Goal: Information Seeking & Learning: Compare options

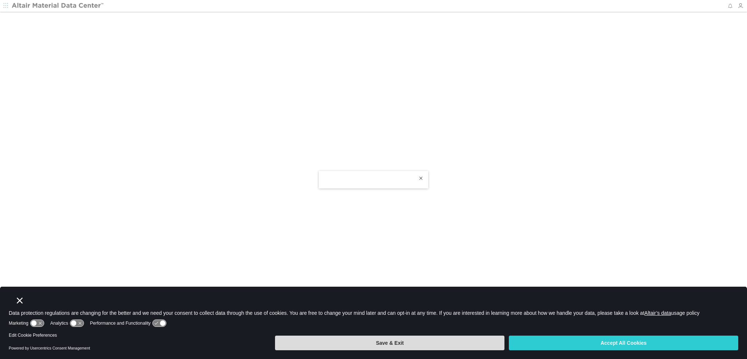
click at [396, 338] on button "Save & Exit" at bounding box center [390, 342] width 230 height 15
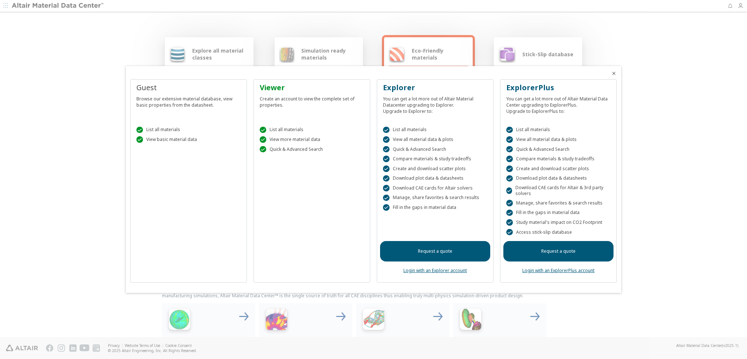
click at [276, 87] on div "Viewer" at bounding box center [312, 87] width 104 height 10
click at [305, 193] on div "Viewer Create an account to view the complete set of properties.  List all mat…" at bounding box center [312, 181] width 117 height 204
click at [615, 73] on icon "Close" at bounding box center [614, 73] width 6 height 6
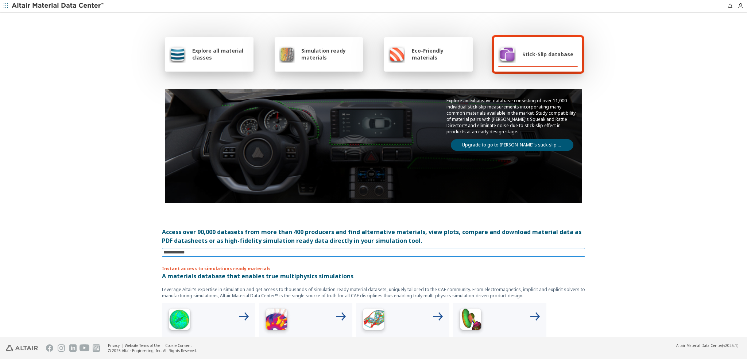
click at [201, 252] on input at bounding box center [375, 252] width 422 height 8
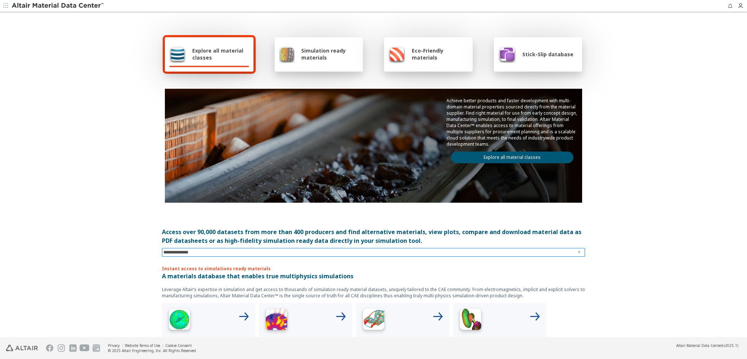
type input "**********"
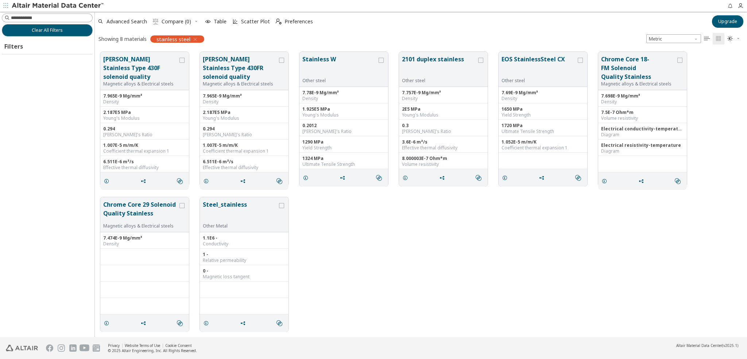
scroll to position [285, 647]
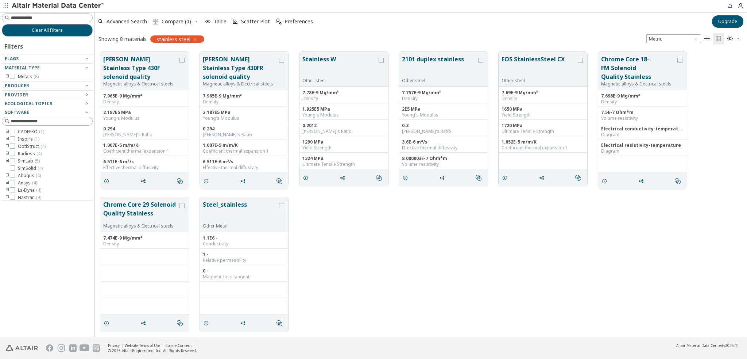
click at [7, 76] on icon "toogle group" at bounding box center [7, 77] width 5 height 6
click at [18, 91] on icon "toogle group" at bounding box center [18, 91] width 5 height 6
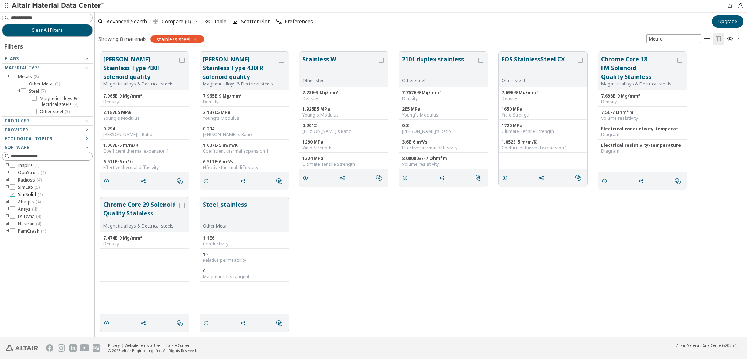
scroll to position [0, 0]
click at [8, 180] on icon "toogle group" at bounding box center [7, 181] width 5 height 6
click at [22, 186] on icon at bounding box center [23, 188] width 5 height 5
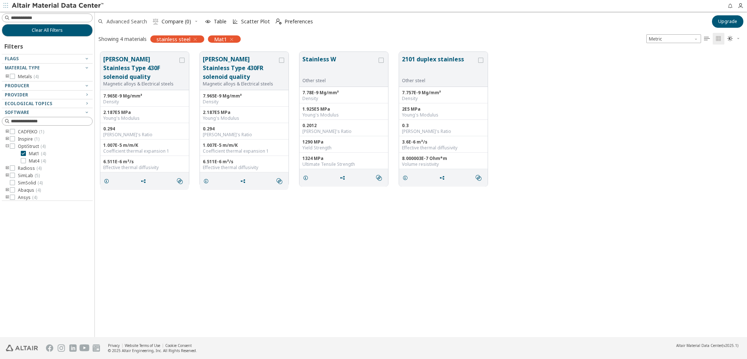
click at [127, 20] on span "Advanced Search" at bounding box center [127, 21] width 41 height 5
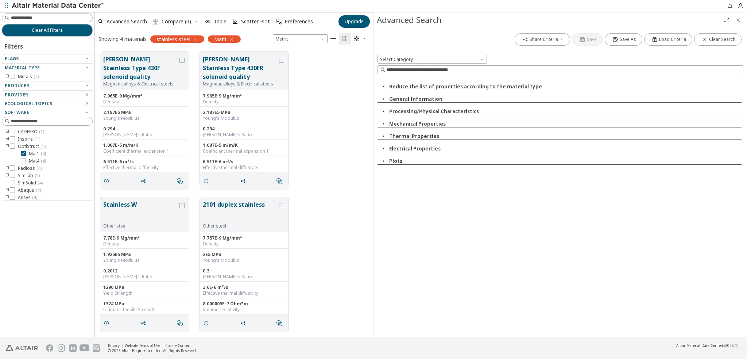
click at [385, 111] on icon "button" at bounding box center [384, 111] width 6 height 6
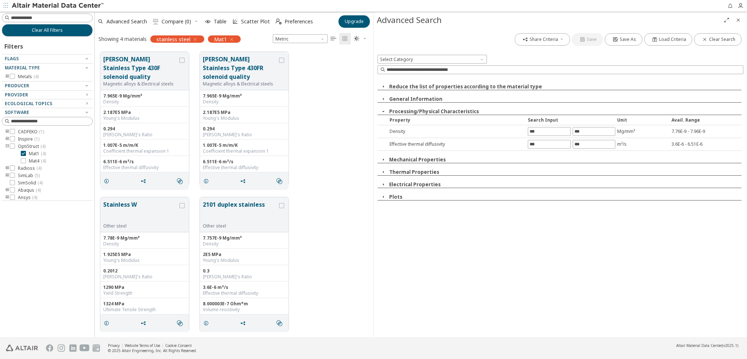
click at [385, 111] on icon "button" at bounding box center [384, 111] width 6 height 6
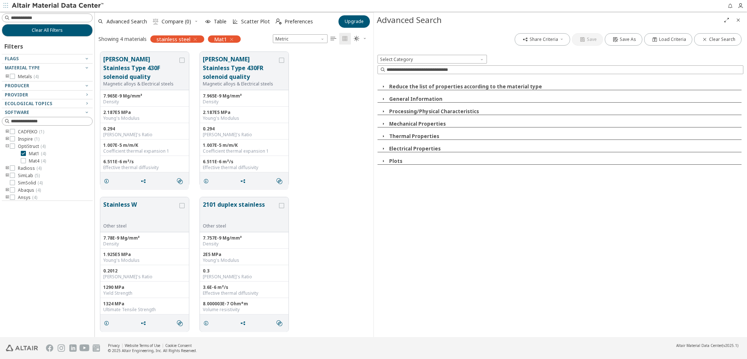
click at [382, 122] on icon "button" at bounding box center [384, 124] width 6 height 6
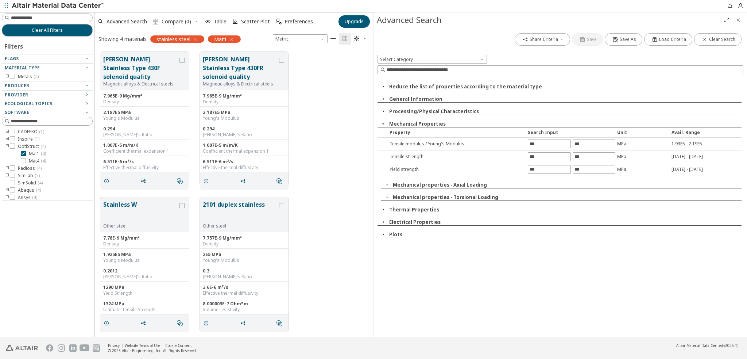
click at [385, 184] on icon "button" at bounding box center [387, 185] width 6 height 6
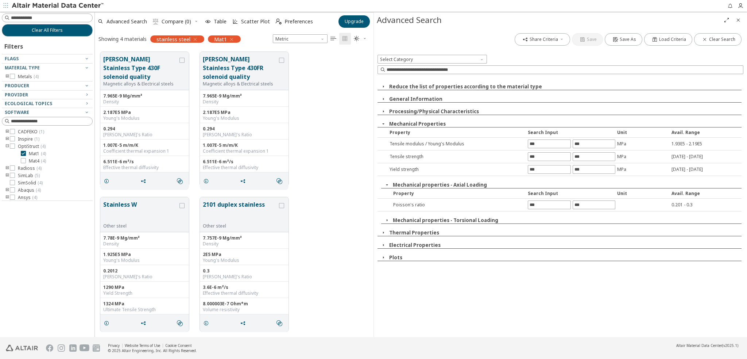
click at [387, 218] on icon "button" at bounding box center [387, 220] width 6 height 6
click at [382, 86] on icon "button" at bounding box center [384, 87] width 6 height 6
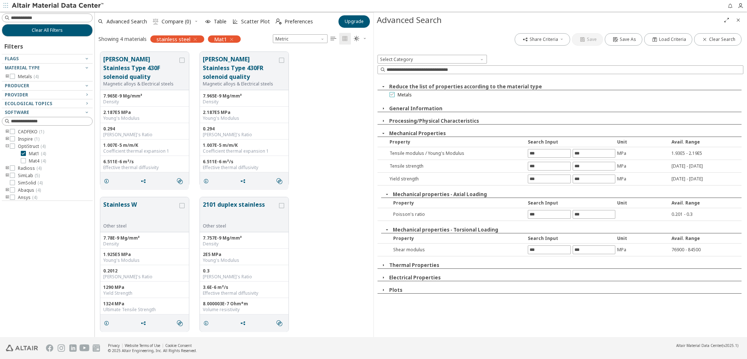
click at [393, 93] on icon at bounding box center [392, 94] width 5 height 5
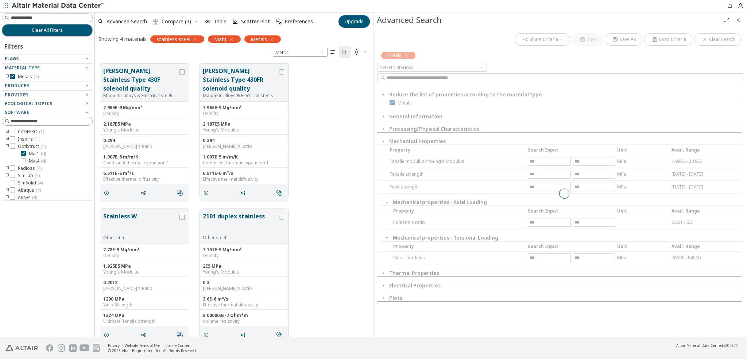
scroll to position [274, 273]
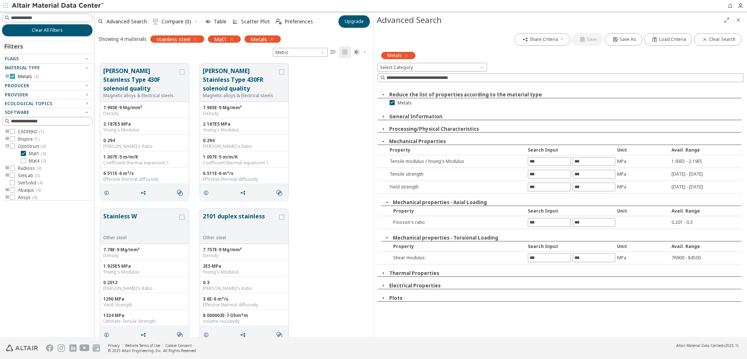
click at [12, 74] on icon at bounding box center [12, 76] width 5 height 5
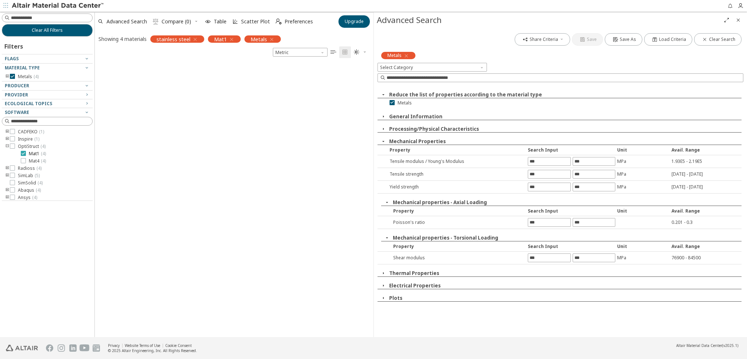
click at [23, 151] on icon at bounding box center [23, 153] width 5 height 5
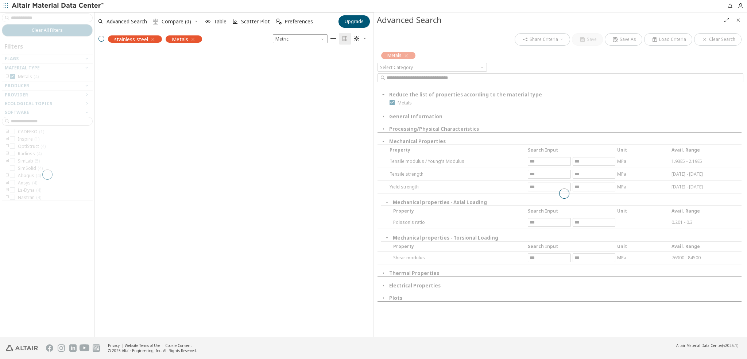
scroll to position [285, 273]
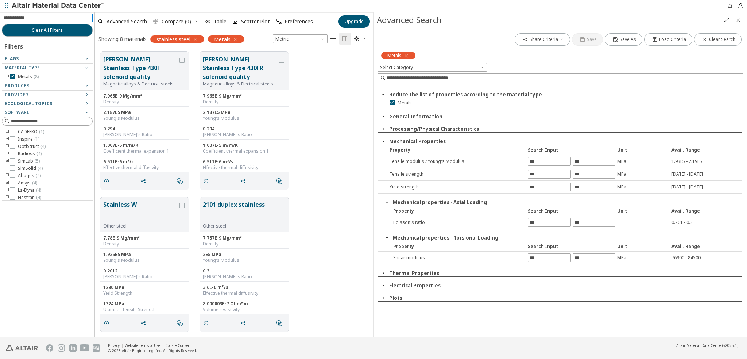
click at [72, 16] on input at bounding box center [47, 18] width 89 height 8
type input "****"
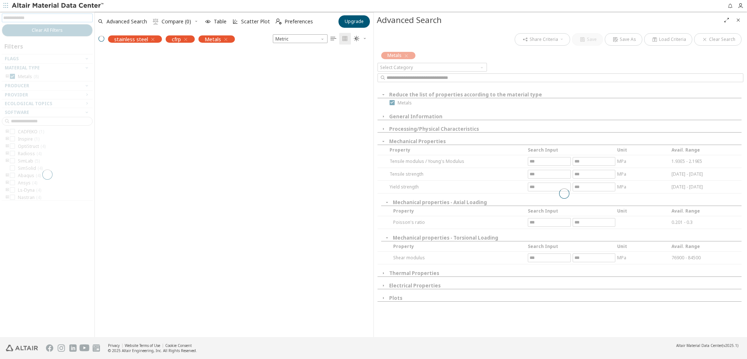
scroll to position [6, 6]
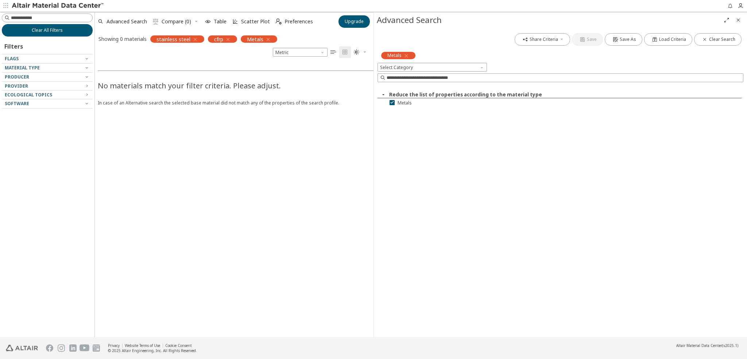
click at [51, 28] on span "Clear All Filters" at bounding box center [47, 30] width 31 height 6
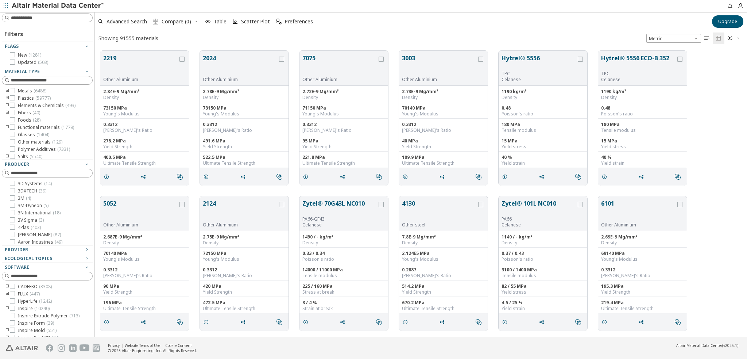
scroll to position [286, 647]
click at [381, 59] on icon "grid" at bounding box center [381, 59] width 5 height 5
click at [336, 67] on button "7075" at bounding box center [340, 65] width 75 height 23
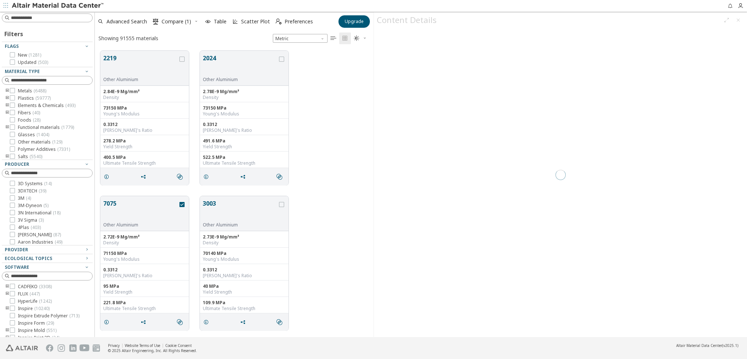
scroll to position [286, 273]
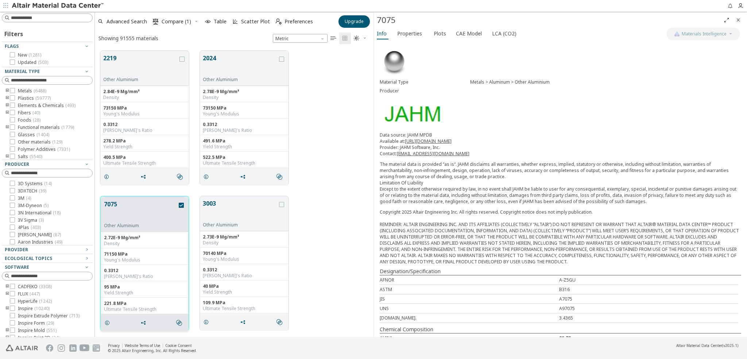
click at [136, 212] on button "7075" at bounding box center [140, 211] width 73 height 23
click at [404, 34] on span "Properties" at bounding box center [409, 34] width 25 height 12
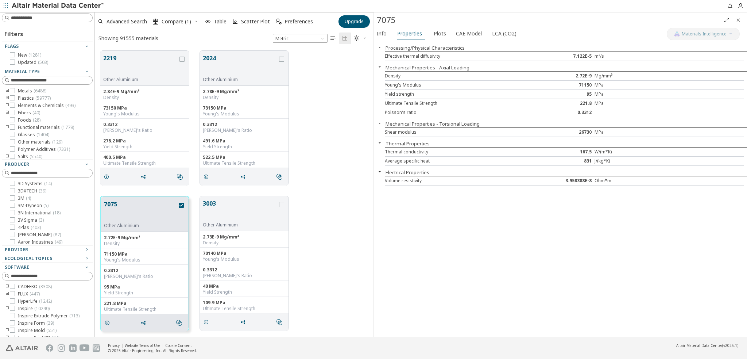
click at [29, 12] on div "Filters Flags New ( 1281 ) Updated ( 503 ) Material Type Metals ( 6488 ) Plasti…" at bounding box center [47, 174] width 95 height 325
click at [29, 16] on input at bounding box center [47, 18] width 89 height 8
click at [6, 89] on icon "toogle group" at bounding box center [7, 91] width 5 height 6
click at [18, 97] on icon "toogle group" at bounding box center [18, 98] width 5 height 6
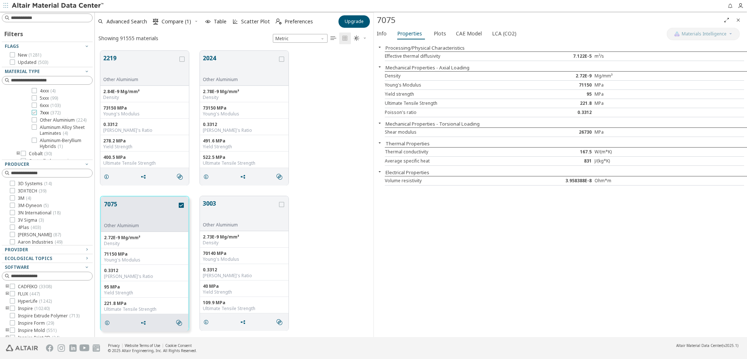
click at [34, 111] on icon at bounding box center [34, 112] width 5 height 5
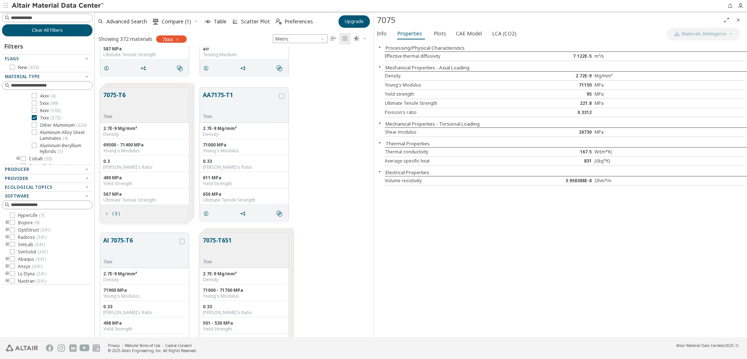
scroll to position [146, 0]
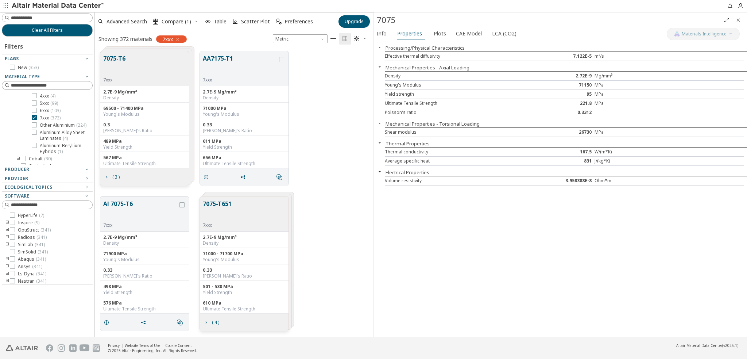
click at [161, 71] on div "7075-T6 7xxx" at bounding box center [144, 68] width 89 height 35
click at [107, 176] on icon "grid" at bounding box center [107, 177] width 6 height 6
click at [153, 73] on div "7075-T6 7xxx" at bounding box center [144, 68] width 89 height 35
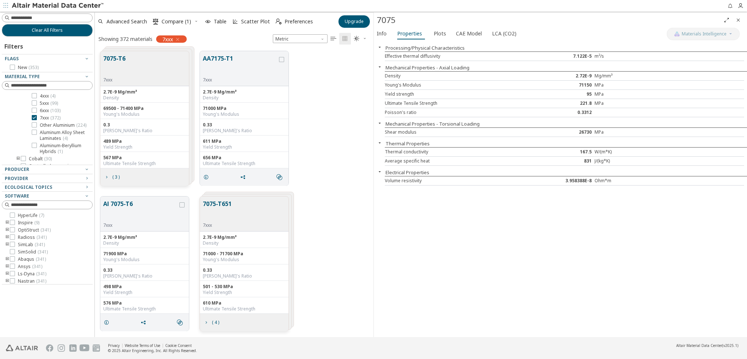
click at [153, 73] on div "7075-T6 7xxx" at bounding box center [144, 68] width 89 height 35
click at [740, 19] on icon "Close" at bounding box center [739, 20] width 6 height 6
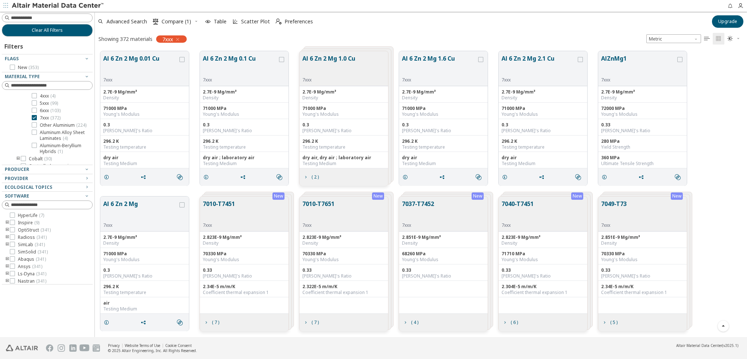
scroll to position [285, 647]
click at [44, 118] on span "7xxx ( 372 )" at bounding box center [50, 118] width 21 height 6
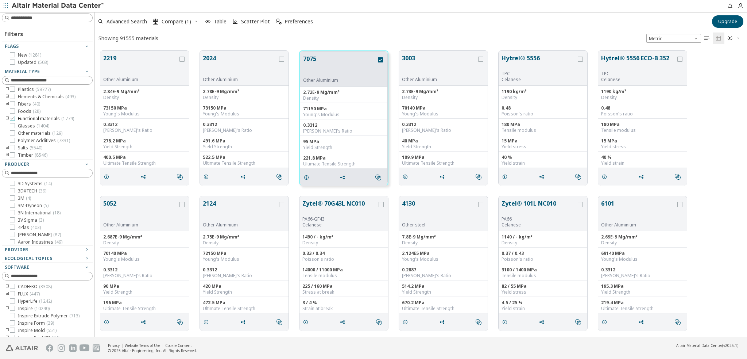
scroll to position [286, 647]
click at [381, 59] on icon "grid" at bounding box center [380, 59] width 5 height 5
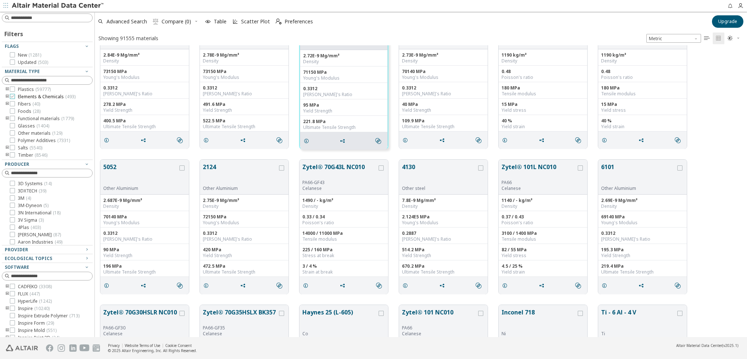
scroll to position [0, 0]
click at [5, 89] on icon "toogle group" at bounding box center [7, 91] width 5 height 6
click at [18, 97] on icon "toogle group" at bounding box center [18, 98] width 5 height 6
click at [34, 112] on icon at bounding box center [34, 112] width 5 height 5
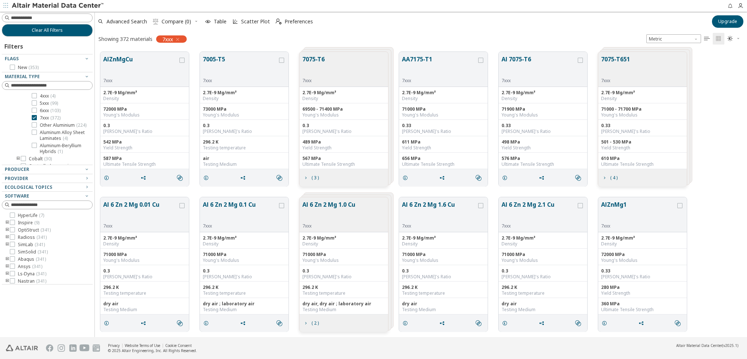
click at [336, 75] on div "7075-T6 7xxx" at bounding box center [344, 69] width 89 height 35
click at [338, 64] on div "7075-T6 7xxx" at bounding box center [344, 69] width 89 height 35
click at [305, 178] on icon "grid" at bounding box center [306, 178] width 6 height 6
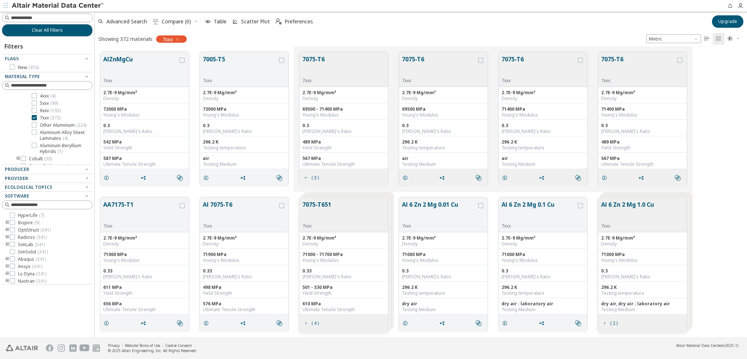
click at [316, 60] on button "7075-T6" at bounding box center [314, 66] width 22 height 23
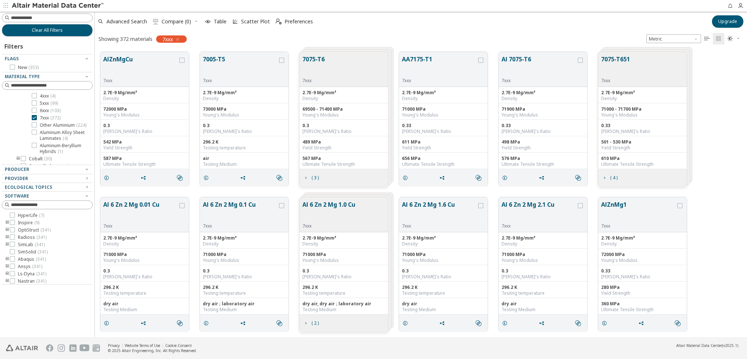
click at [359, 51] on div "7075-T6 7xxx 2.7E-9 Mg/mm³ Density 69500 - 71400 MPa Young's Modulus 0.3 Poisso…" at bounding box center [343, 118] width 89 height 135
click at [359, 57] on div "7075-T6 7xxx" at bounding box center [344, 69] width 89 height 35
click at [309, 178] on span "( 3 )" at bounding box center [310, 178] width 19 height 14
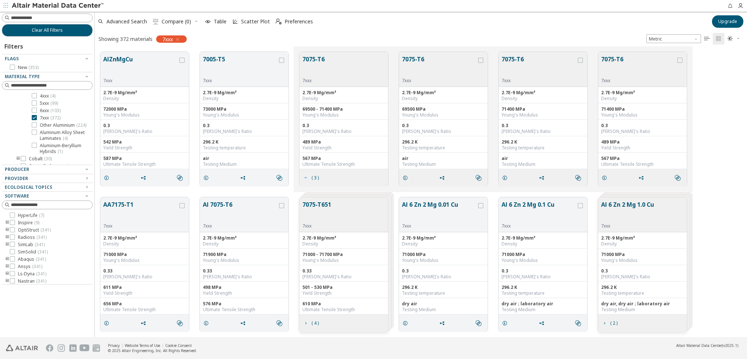
click at [309, 178] on span "( 3 )" at bounding box center [310, 178] width 19 height 14
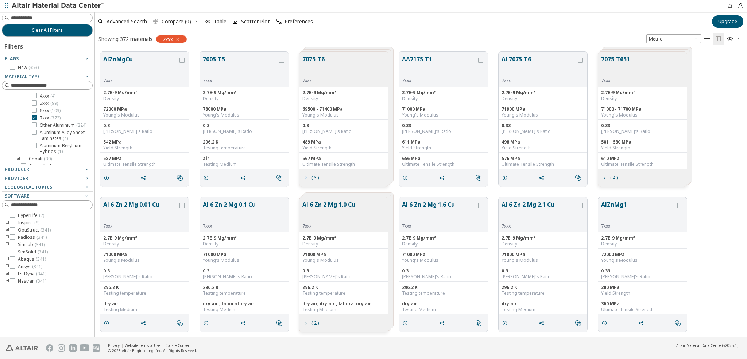
click at [309, 178] on span "( 3 )" at bounding box center [310, 178] width 19 height 14
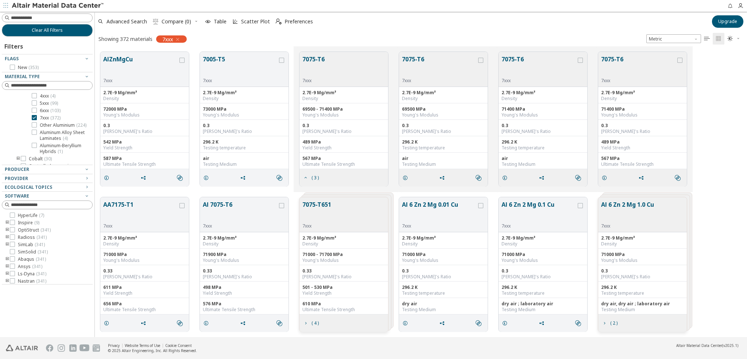
click at [327, 197] on div "7075-T651 7xxx" at bounding box center [344, 214] width 89 height 35
click at [323, 208] on button "7075-T651" at bounding box center [317, 211] width 29 height 23
click at [304, 179] on icon "grid" at bounding box center [306, 178] width 6 height 6
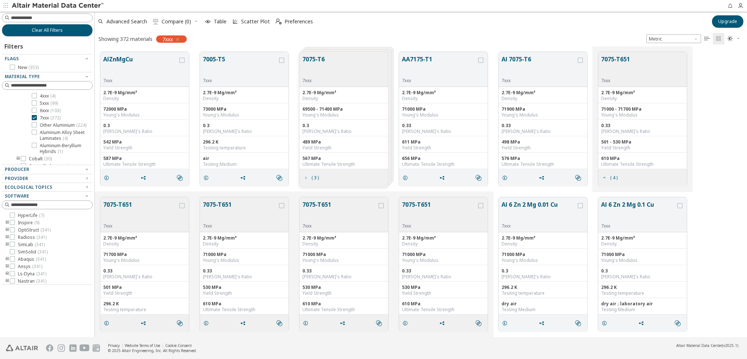
click at [304, 179] on icon "grid" at bounding box center [306, 178] width 6 height 6
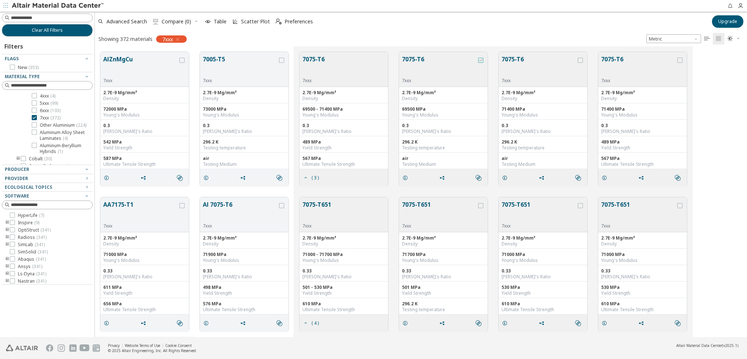
click at [483, 59] on div "grid" at bounding box center [480, 60] width 5 height 5
click at [581, 59] on icon "grid" at bounding box center [580, 60] width 5 height 5
click at [680, 59] on icon "grid" at bounding box center [680, 60] width 5 height 5
click at [282, 205] on icon "grid" at bounding box center [281, 205] width 5 height 5
click at [173, 20] on span "Compare (4)" at bounding box center [177, 21] width 30 height 5
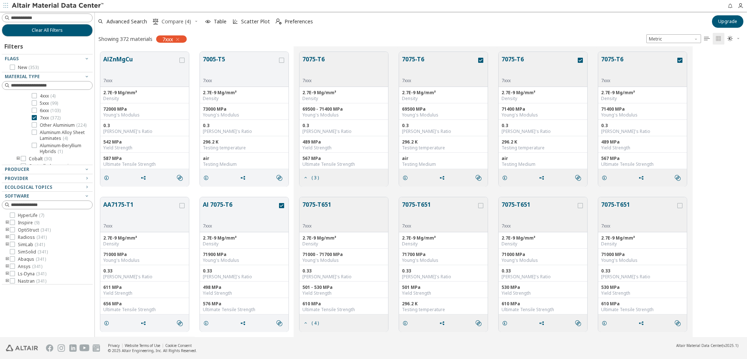
scroll to position [285, 273]
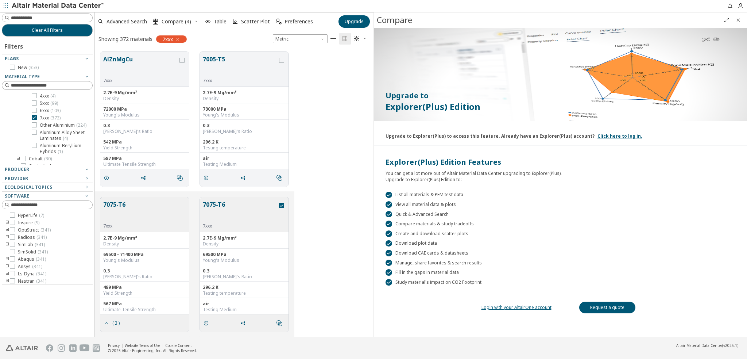
click at [738, 20] on icon "Close" at bounding box center [739, 20] width 6 height 6
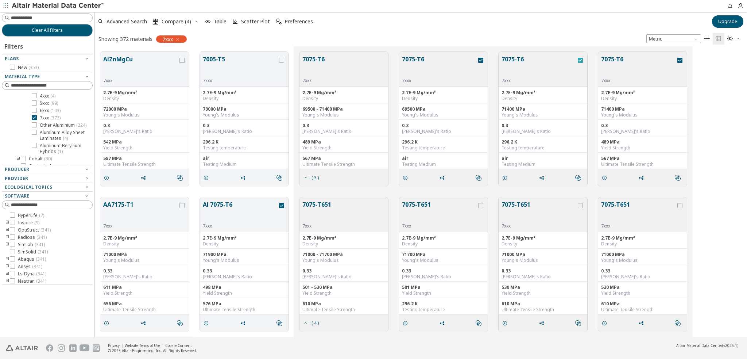
click at [580, 59] on icon "grid" at bounding box center [580, 60] width 5 height 5
click at [682, 59] on div "grid" at bounding box center [680, 60] width 5 height 5
click at [680, 60] on icon "grid" at bounding box center [680, 60] width 5 height 5
click at [681, 59] on icon "grid" at bounding box center [680, 60] width 5 height 5
click at [281, 204] on icon "grid" at bounding box center [281, 205] width 5 height 5
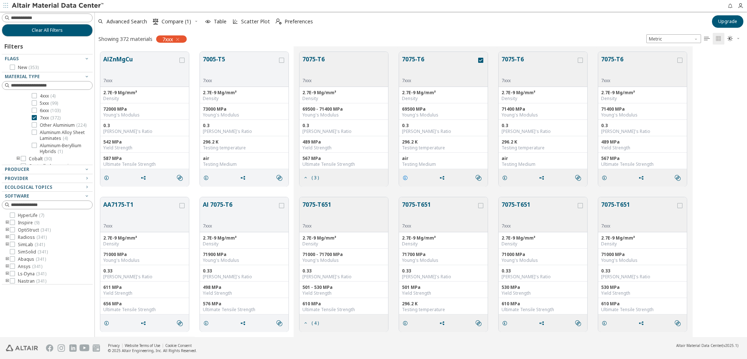
click at [404, 177] on icon "grid" at bounding box center [406, 178] width 6 height 6
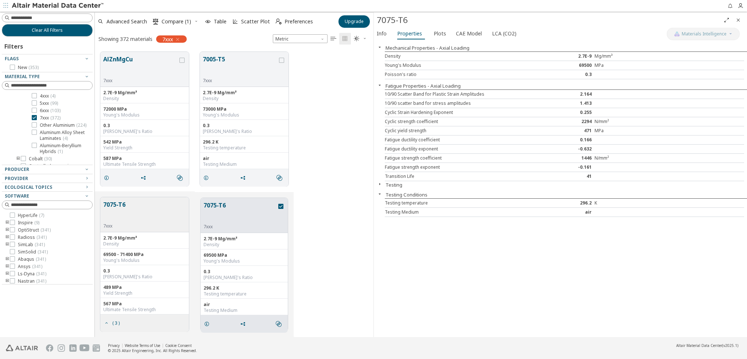
click at [381, 186] on div "Testing" at bounding box center [560, 184] width 373 height 7
click at [380, 183] on icon "button" at bounding box center [380, 184] width 6 height 6
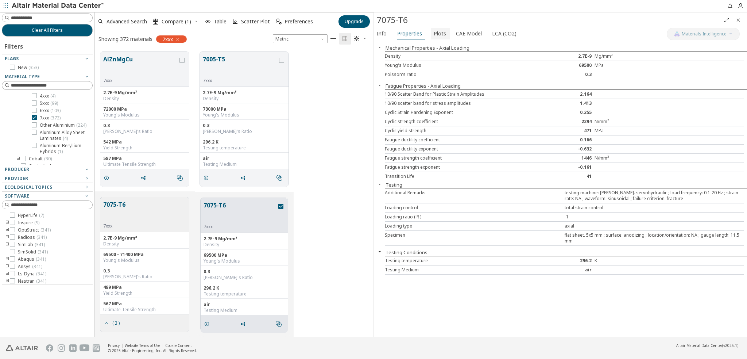
click at [439, 32] on span "Plots" at bounding box center [440, 34] width 12 height 12
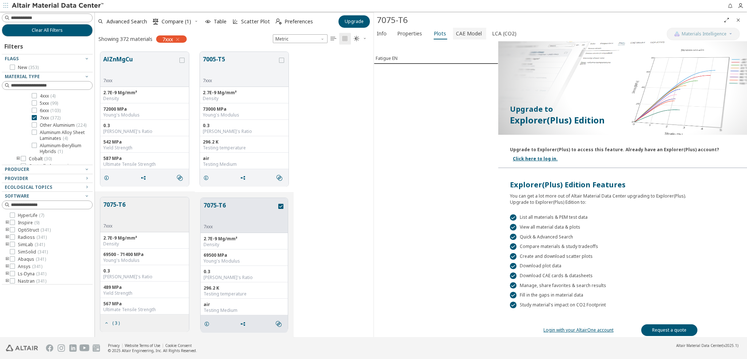
click at [463, 32] on span "CAE Model" at bounding box center [469, 34] width 26 height 12
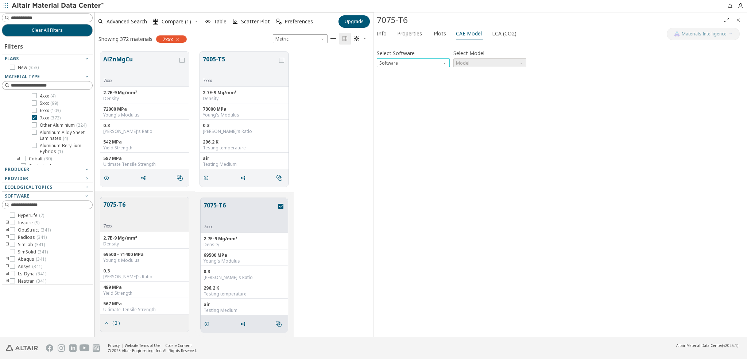
click at [444, 61] on span "Software" at bounding box center [446, 61] width 6 height 6
click at [402, 141] on span "Nastran" at bounding box center [413, 141] width 67 height 5
click at [470, 62] on span "Model" at bounding box center [490, 62] width 73 height 9
click at [469, 72] on span "MAT1" at bounding box center [490, 71] width 67 height 5
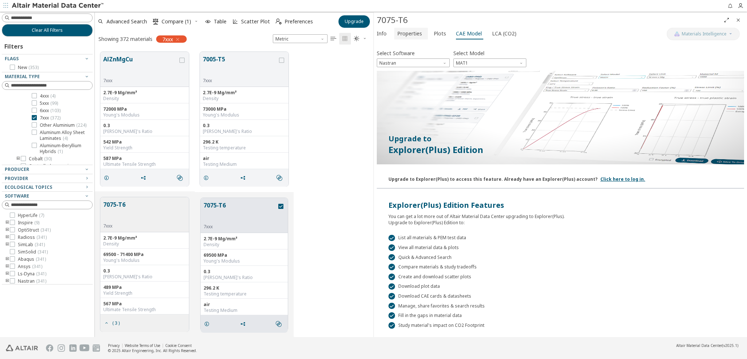
click at [408, 35] on span "Properties" at bounding box center [409, 34] width 25 height 12
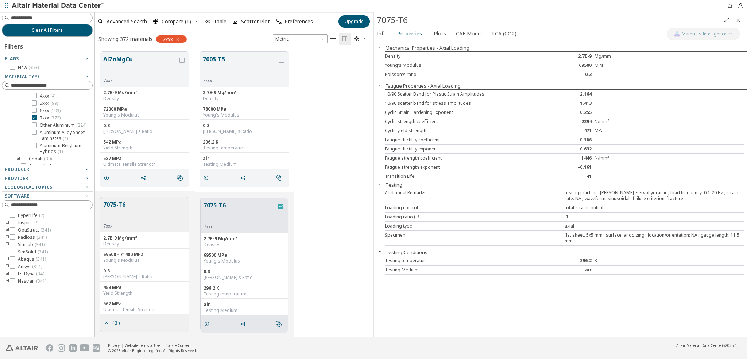
click at [281, 205] on icon "grid" at bounding box center [280, 206] width 5 height 5
click at [282, 58] on icon "grid" at bounding box center [281, 60] width 5 height 5
click at [206, 176] on icon "grid" at bounding box center [206, 178] width 6 height 6
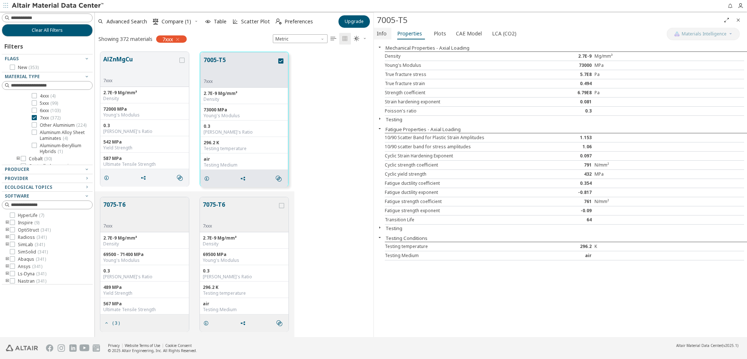
click at [381, 34] on span "Info" at bounding box center [382, 34] width 10 height 12
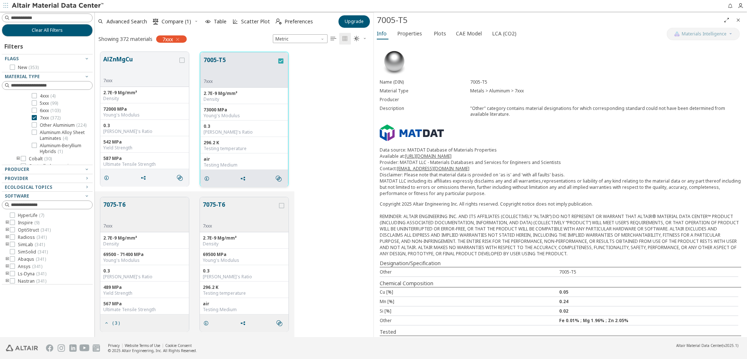
click at [281, 61] on icon "grid" at bounding box center [280, 60] width 5 height 5
click at [182, 204] on div "7075-T6 7xxx" at bounding box center [144, 214] width 89 height 35
click at [207, 322] on icon "grid" at bounding box center [206, 323] width 6 height 6
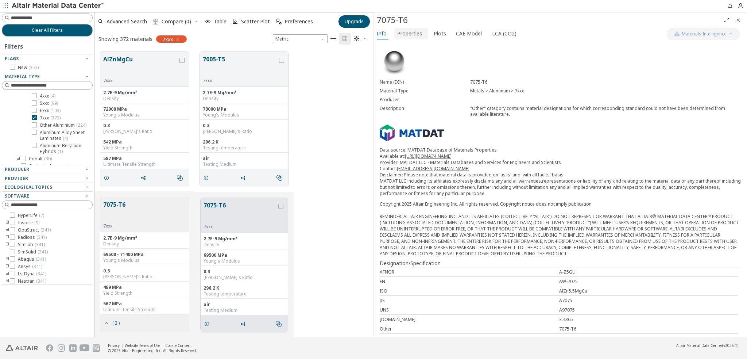
click at [408, 36] on span "Properties" at bounding box center [409, 34] width 25 height 12
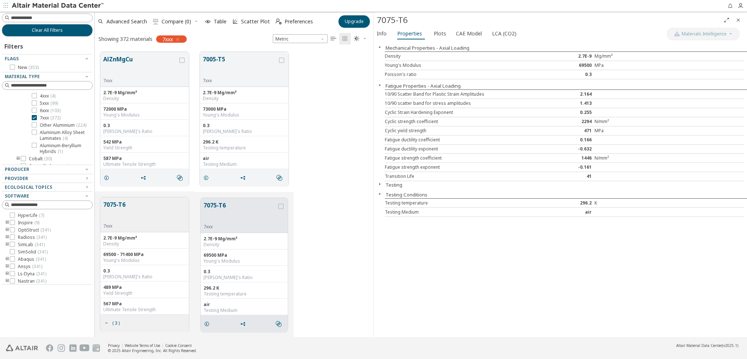
click at [379, 183] on icon "button" at bounding box center [380, 184] width 6 height 6
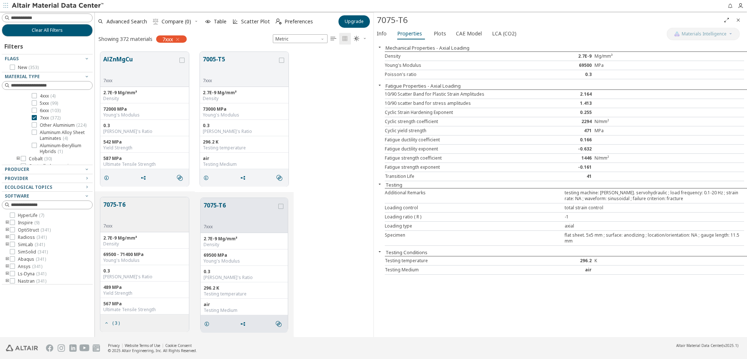
click at [380, 182] on icon "button" at bounding box center [380, 184] width 6 height 6
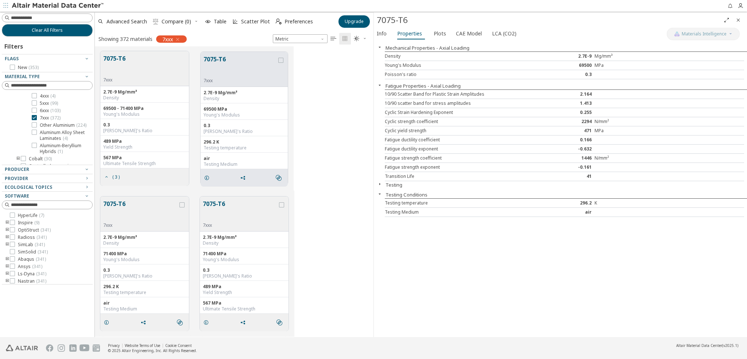
scroll to position [182, 0]
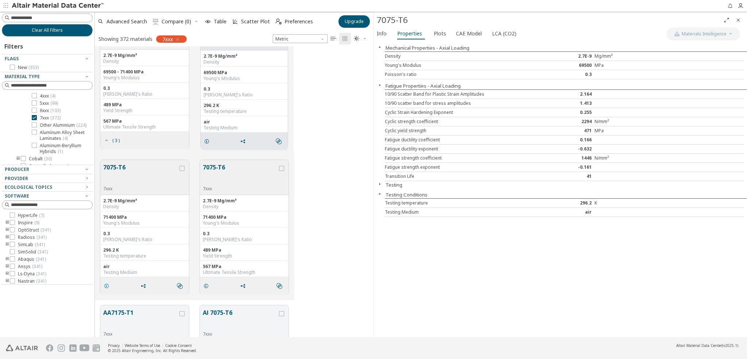
click at [105, 286] on icon "grid" at bounding box center [107, 286] width 6 height 6
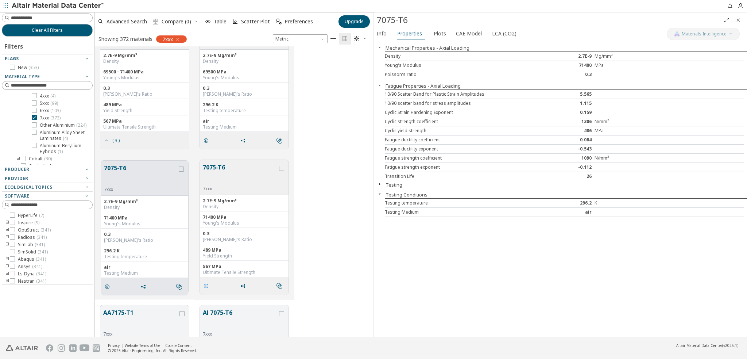
click at [206, 285] on icon "grid" at bounding box center [206, 286] width 6 height 6
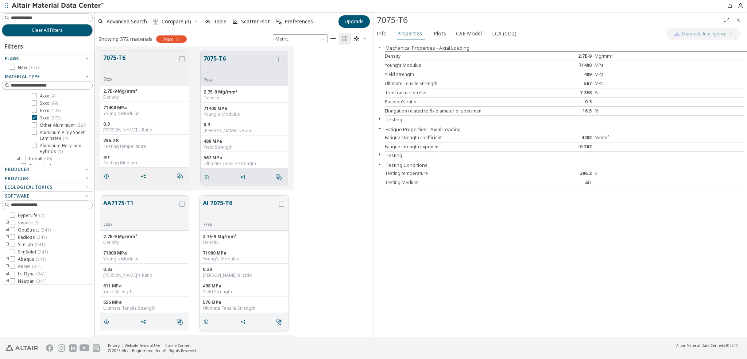
scroll to position [328, 0]
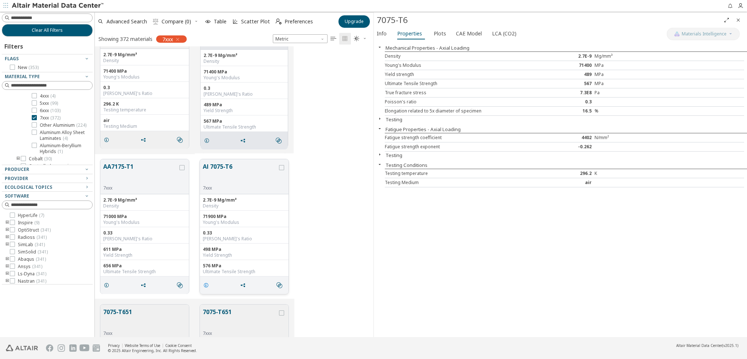
click at [206, 285] on icon "grid" at bounding box center [206, 285] width 6 height 6
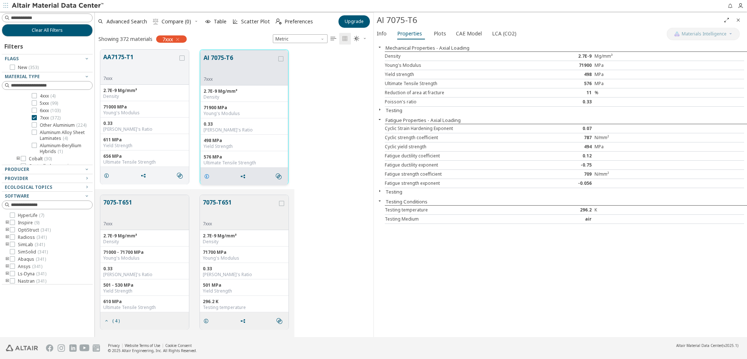
scroll to position [474, 0]
